Goal: Find contact information: Find contact information

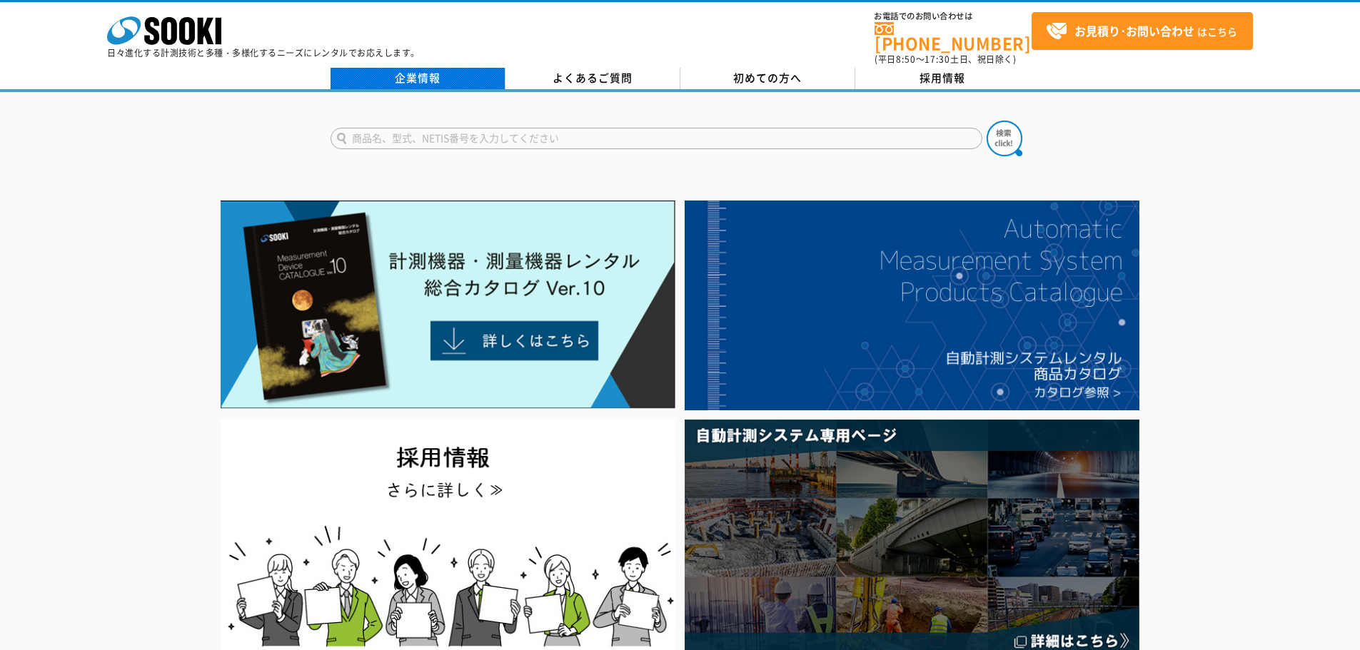
click at [477, 68] on link "企業情報" at bounding box center [418, 78] width 175 height 21
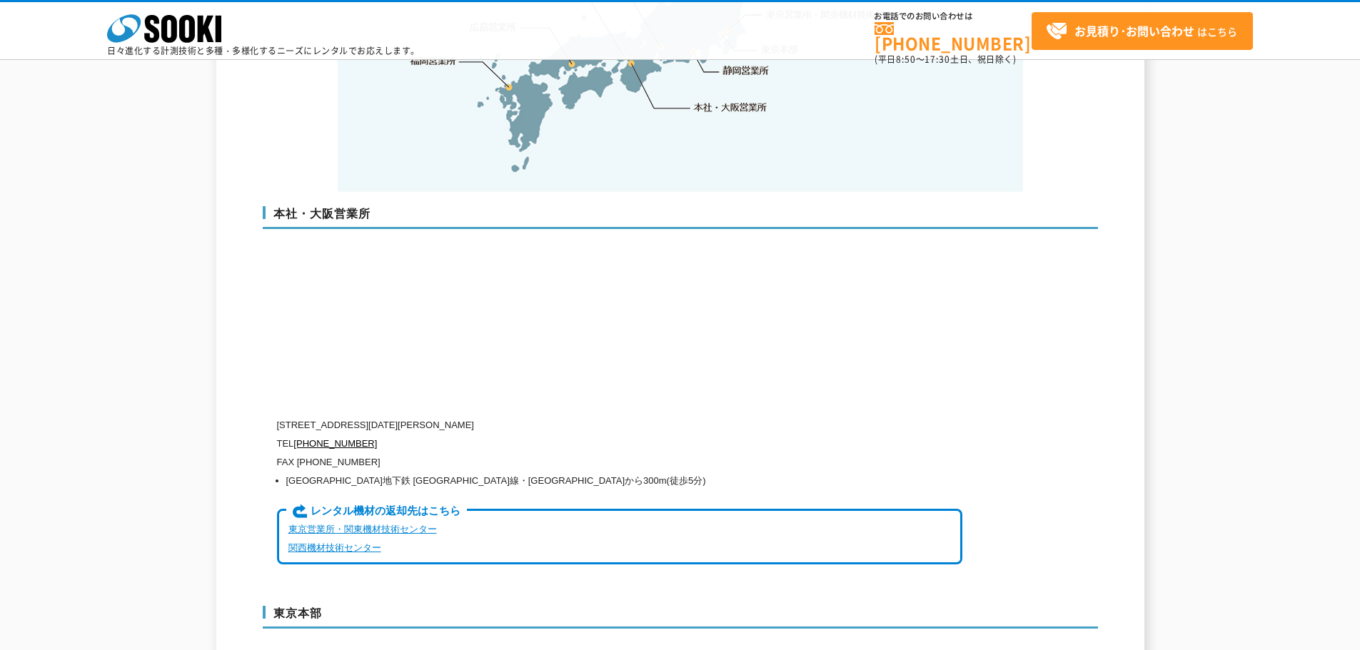
scroll to position [2999, 0]
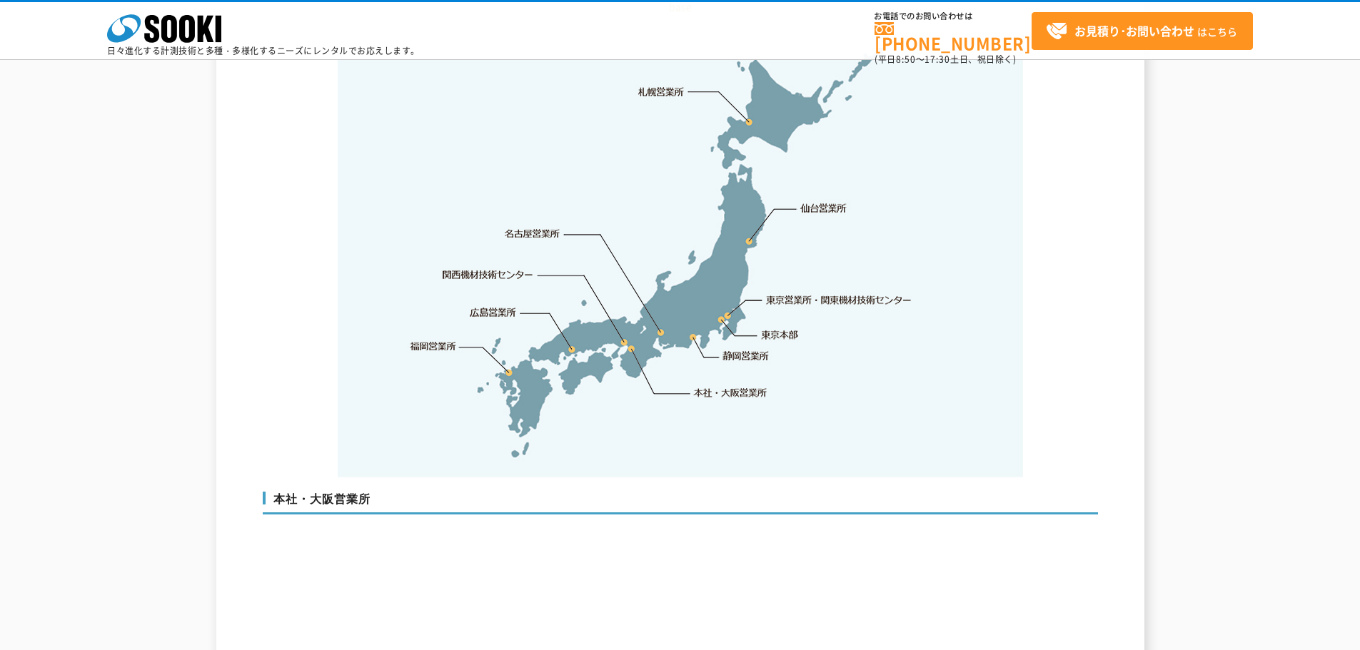
click at [535, 227] on link "名古屋営業所" at bounding box center [533, 234] width 56 height 14
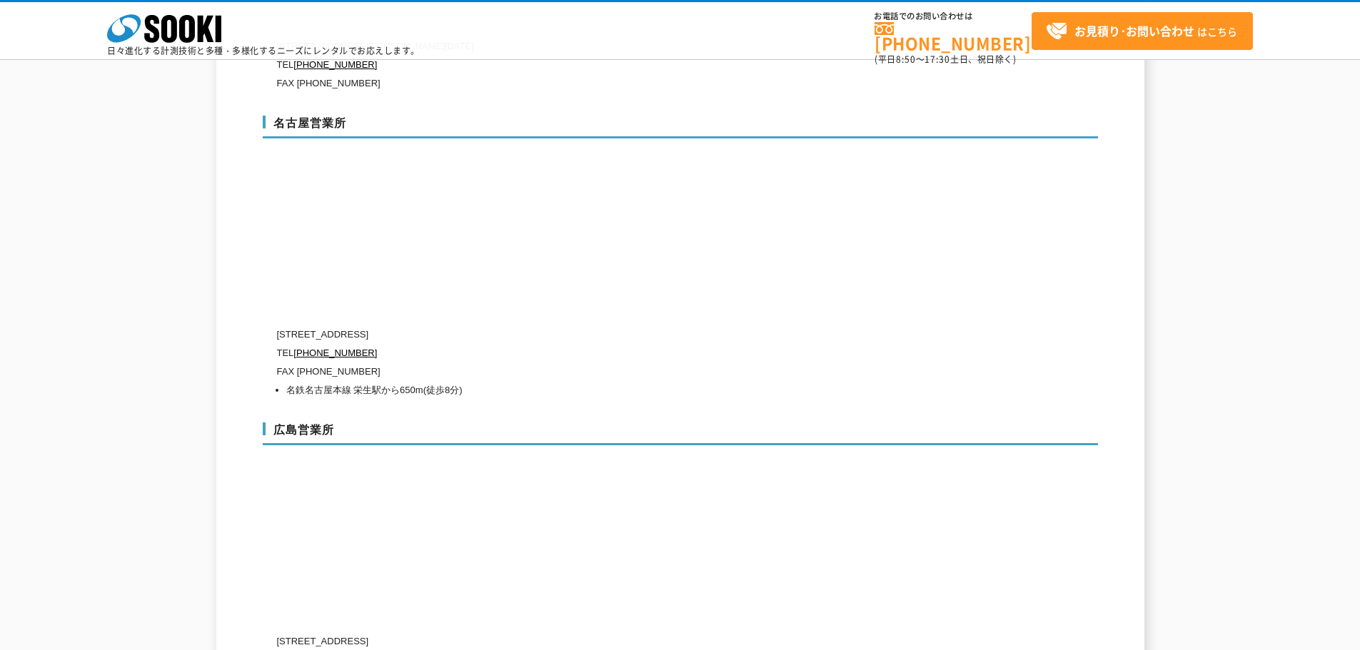
scroll to position [4931, 0]
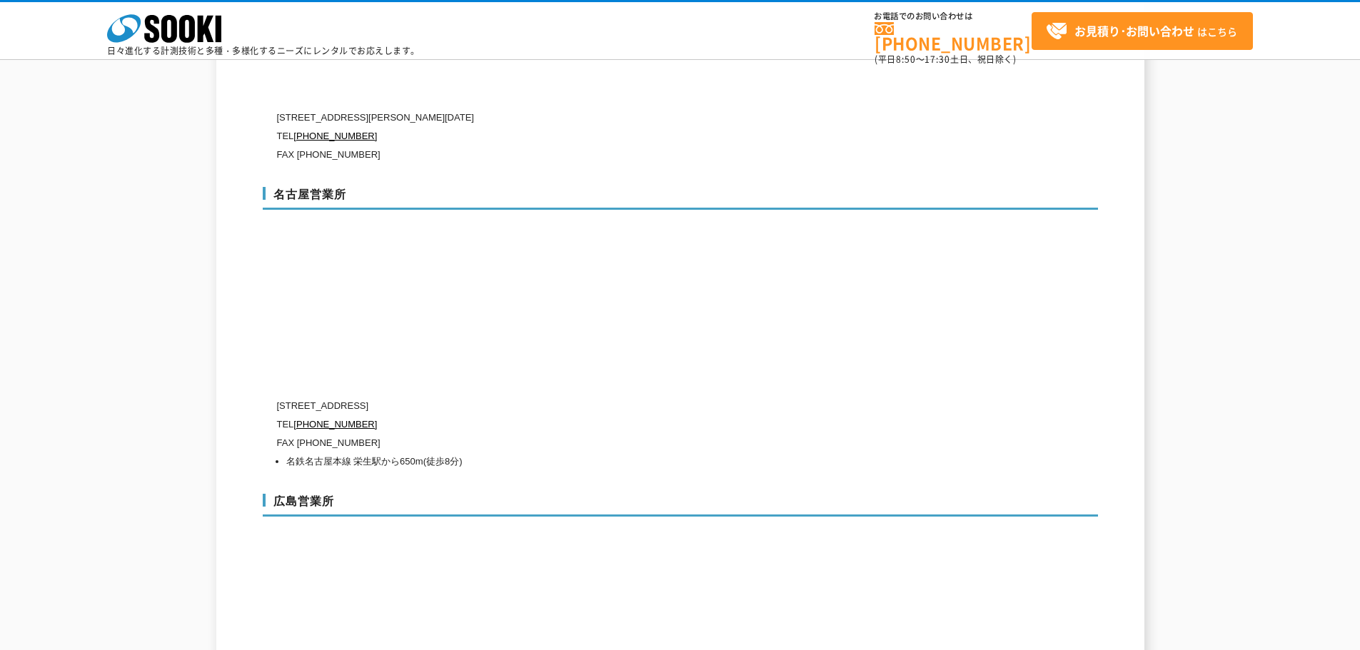
drag, startPoint x: 476, startPoint y: 373, endPoint x: 560, endPoint y: 374, distance: 84.2
click at [560, 397] on p "〒451-0052 愛知県名古屋市西区栄生1-18-2 ドゥ・ミールドゥ1階" at bounding box center [619, 406] width 685 height 19
copy p "ドゥ・ミールドゥ1階"
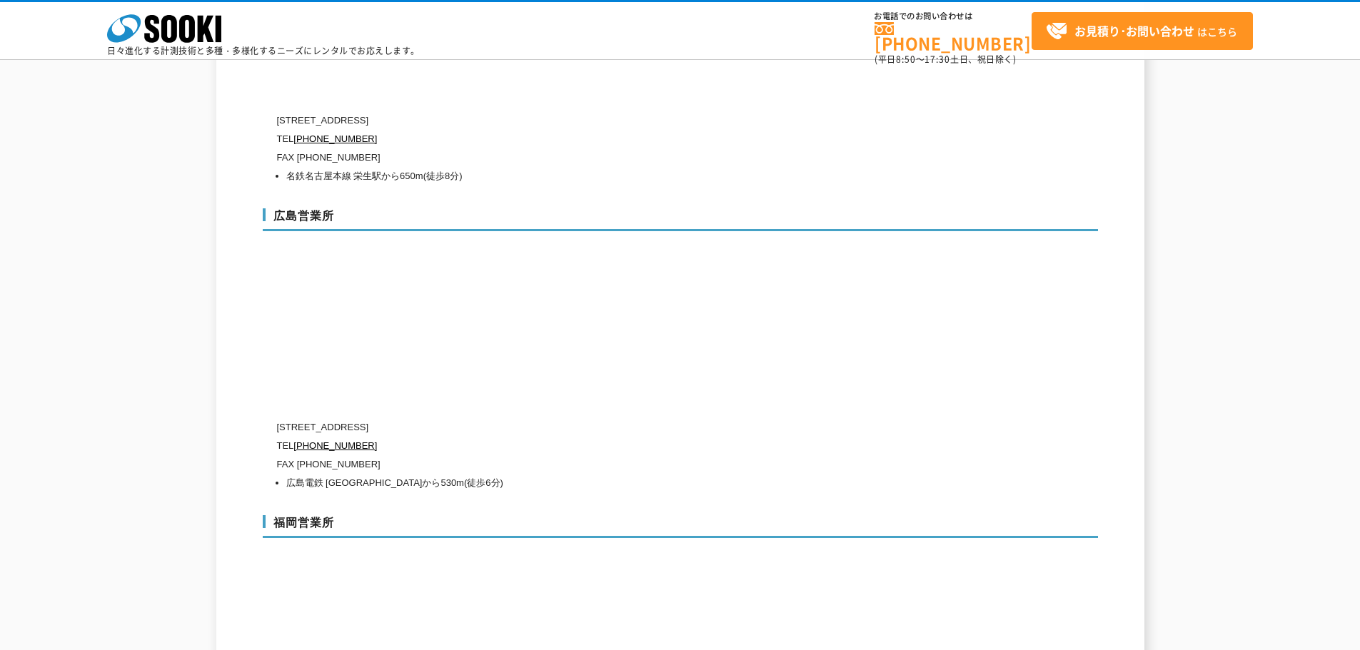
drag, startPoint x: 469, startPoint y: 398, endPoint x: 534, endPoint y: 398, distance: 65.0
click at [534, 418] on p "〒733-0037 広島県広島市西区西観音町9-7 なかよしビル1階" at bounding box center [619, 427] width 685 height 19
copy p "なかよしビル1階"
